Goal: Task Accomplishment & Management: Complete application form

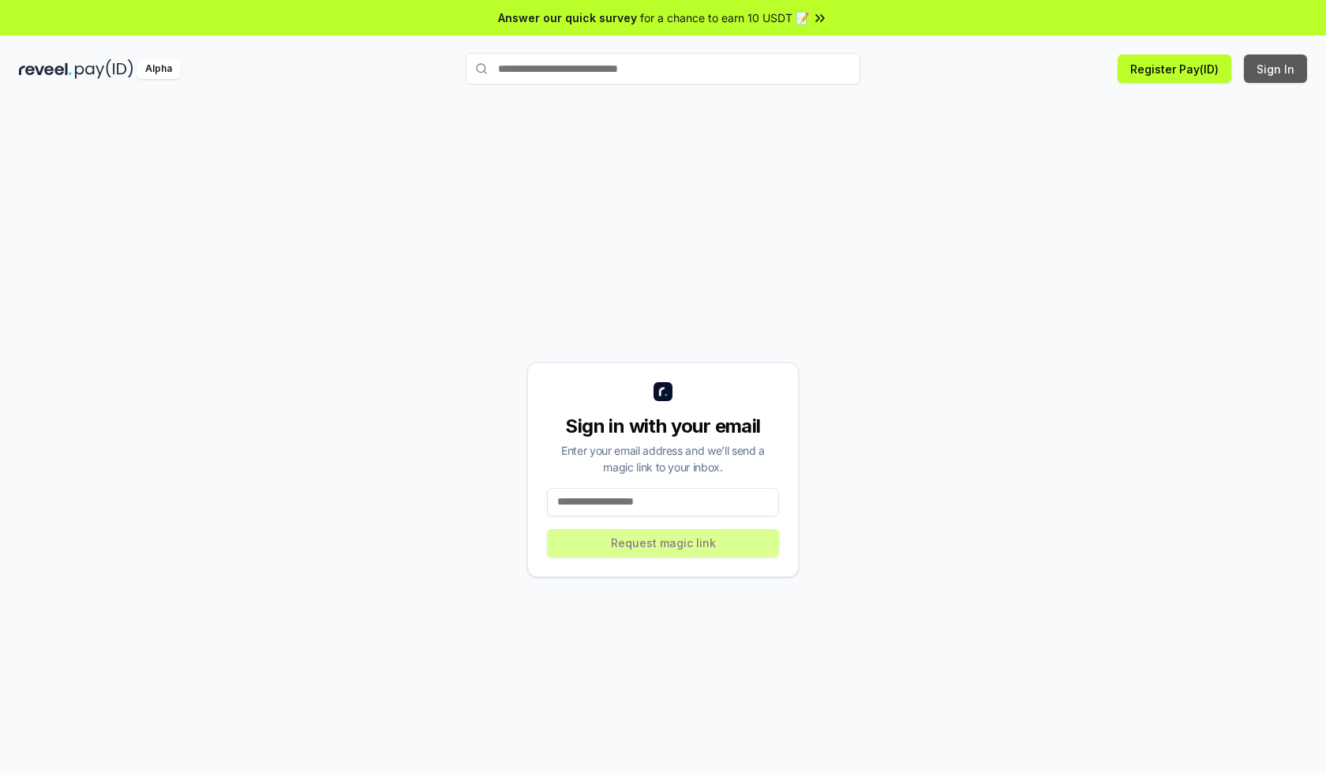
click at [1277, 69] on button "Sign In" at bounding box center [1275, 68] width 63 height 28
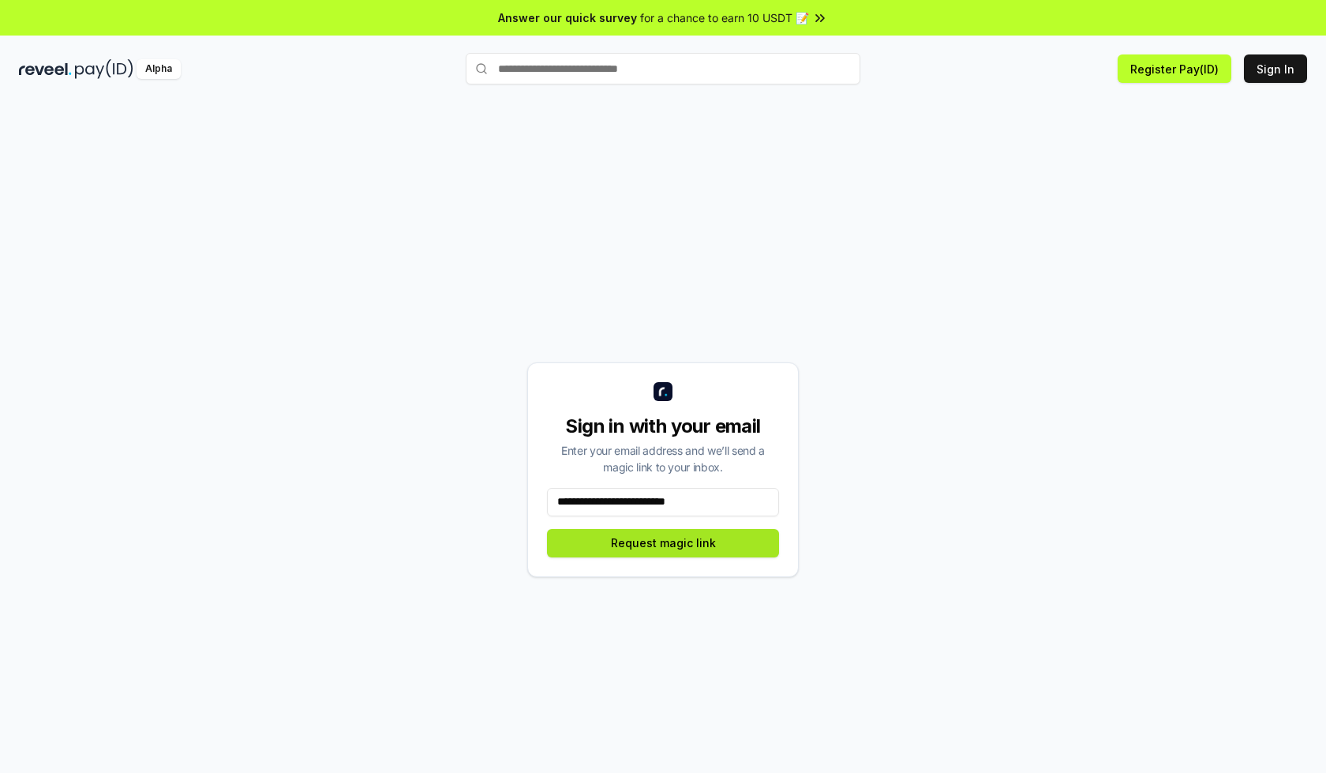
type input "**********"
click at [663, 542] on button "Request magic link" at bounding box center [663, 543] width 232 height 28
